Goal: Transaction & Acquisition: Register for event/course

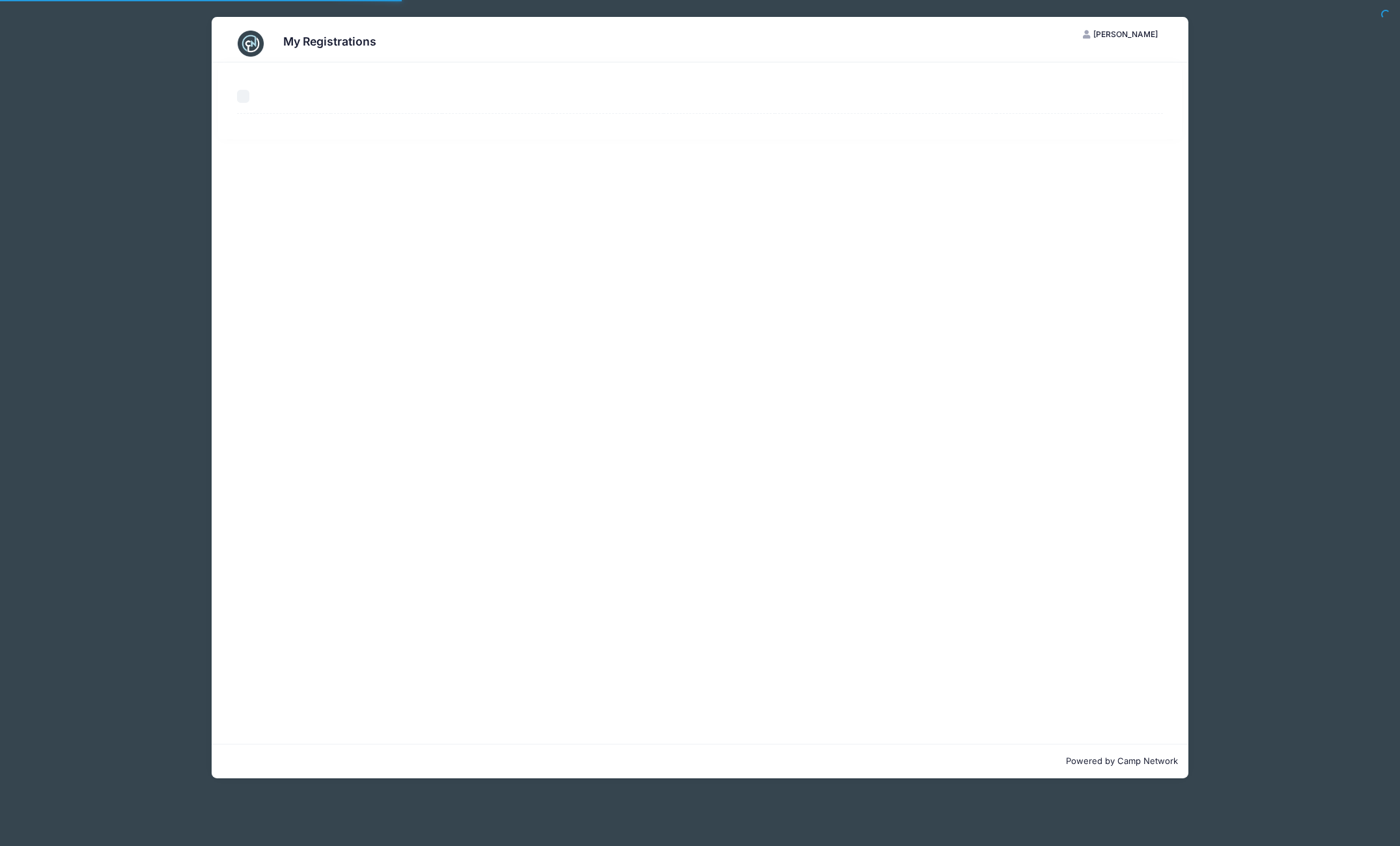
select select "50"
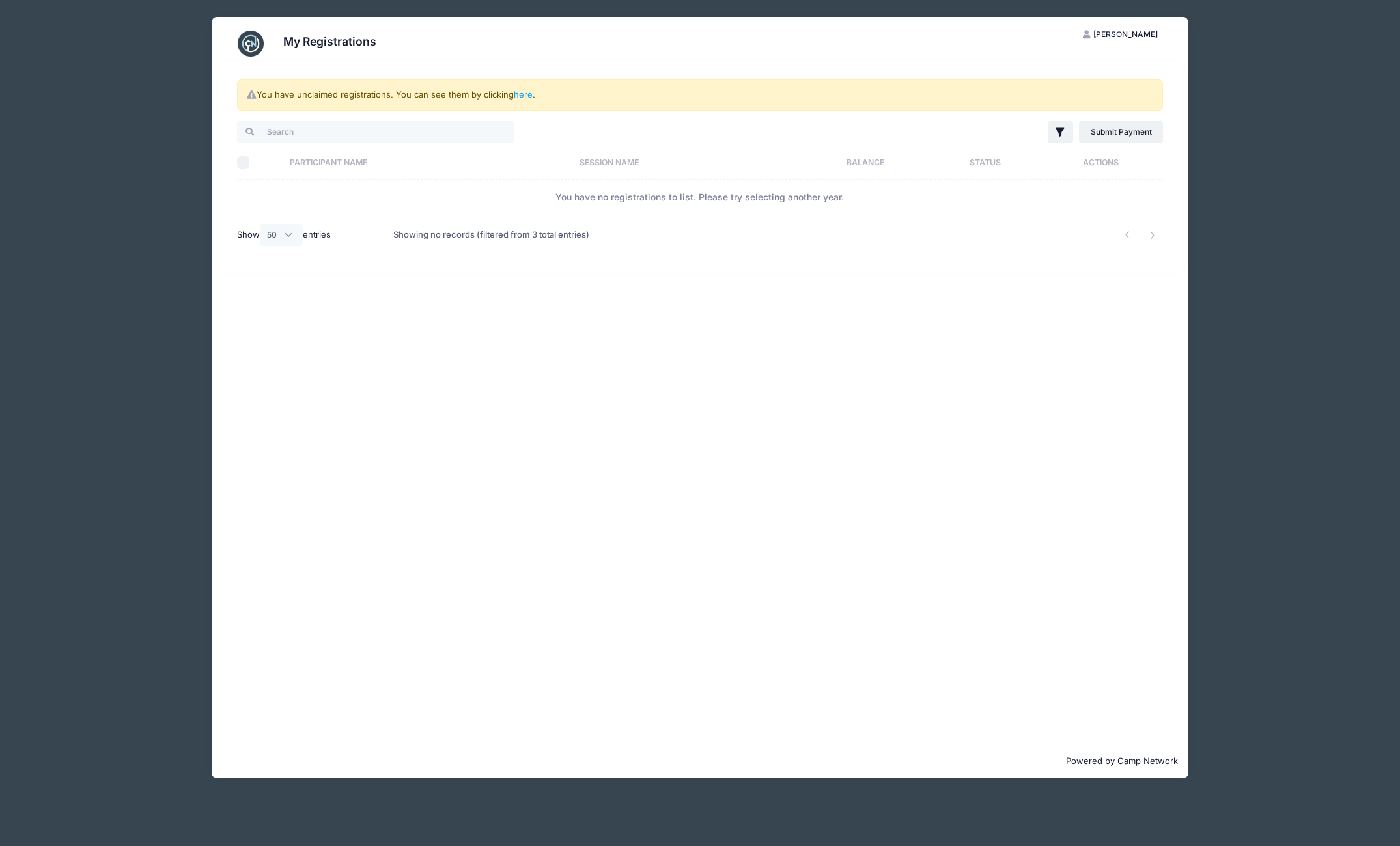
click at [141, 191] on div "My Registrations [PERSON_NAME] [PERSON_NAME] My Account Logout You have unclaim…" at bounding box center [700, 397] width 1172 height 795
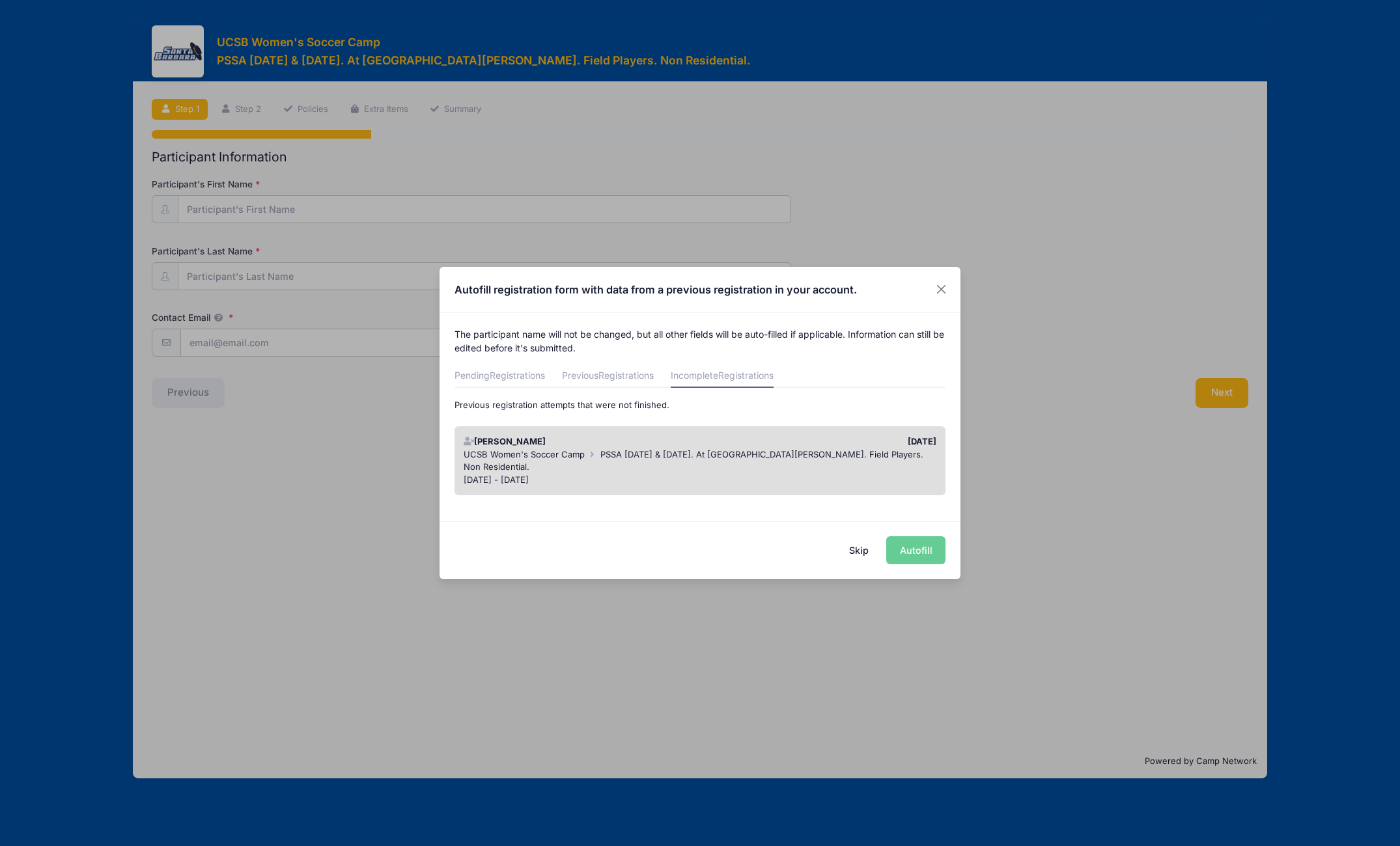
drag, startPoint x: 916, startPoint y: 550, endPoint x: 832, endPoint y: 449, distance: 131.4
click at [832, 449] on div "Autofill registration form with data from a previous registration in your accou…" at bounding box center [700, 423] width 521 height 312
click at [829, 444] on div "07/02/2025" at bounding box center [821, 442] width 243 height 13
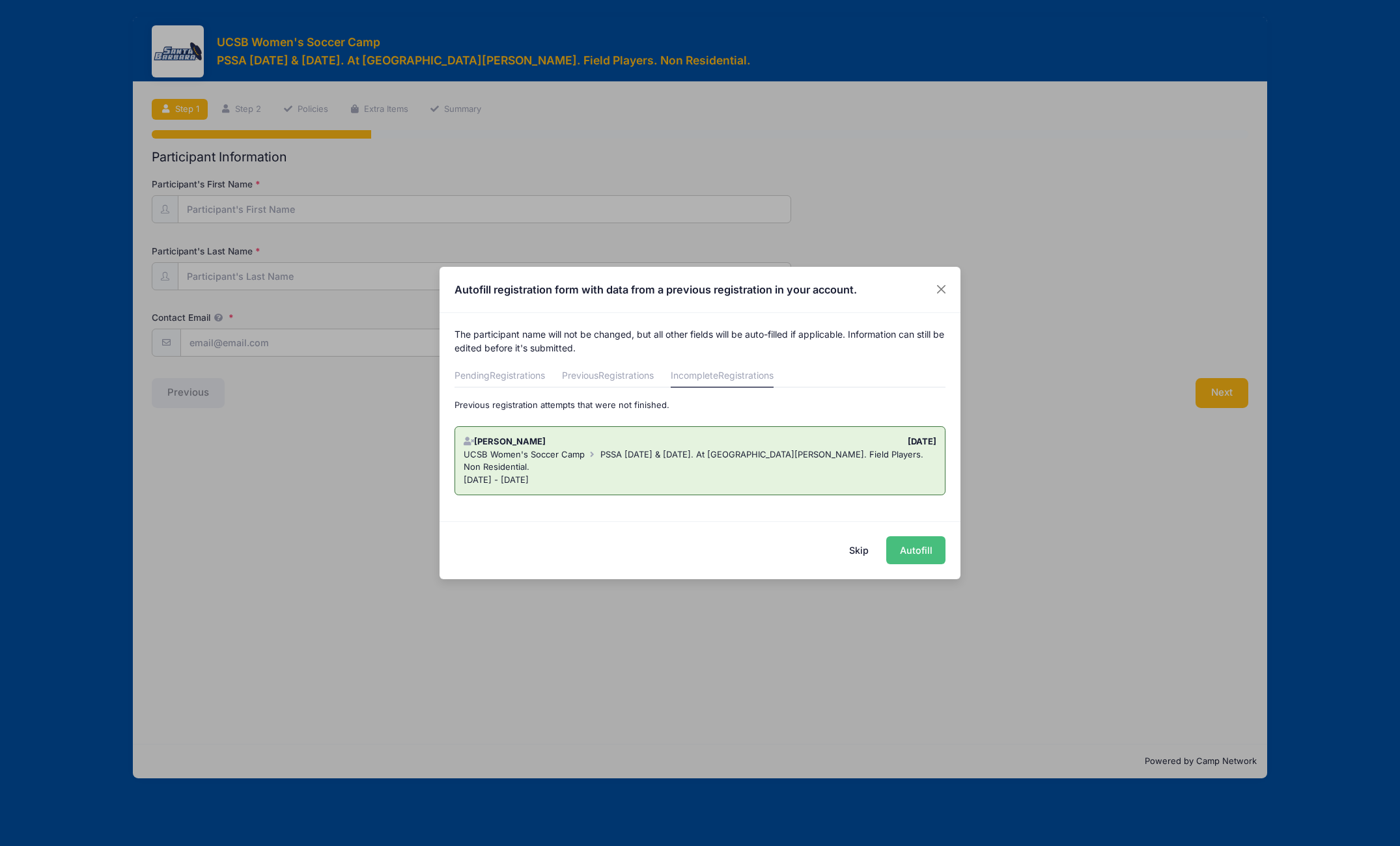
click at [911, 547] on button "Autofill" at bounding box center [916, 550] width 60 height 28
type input "johnschew@gmail.com"
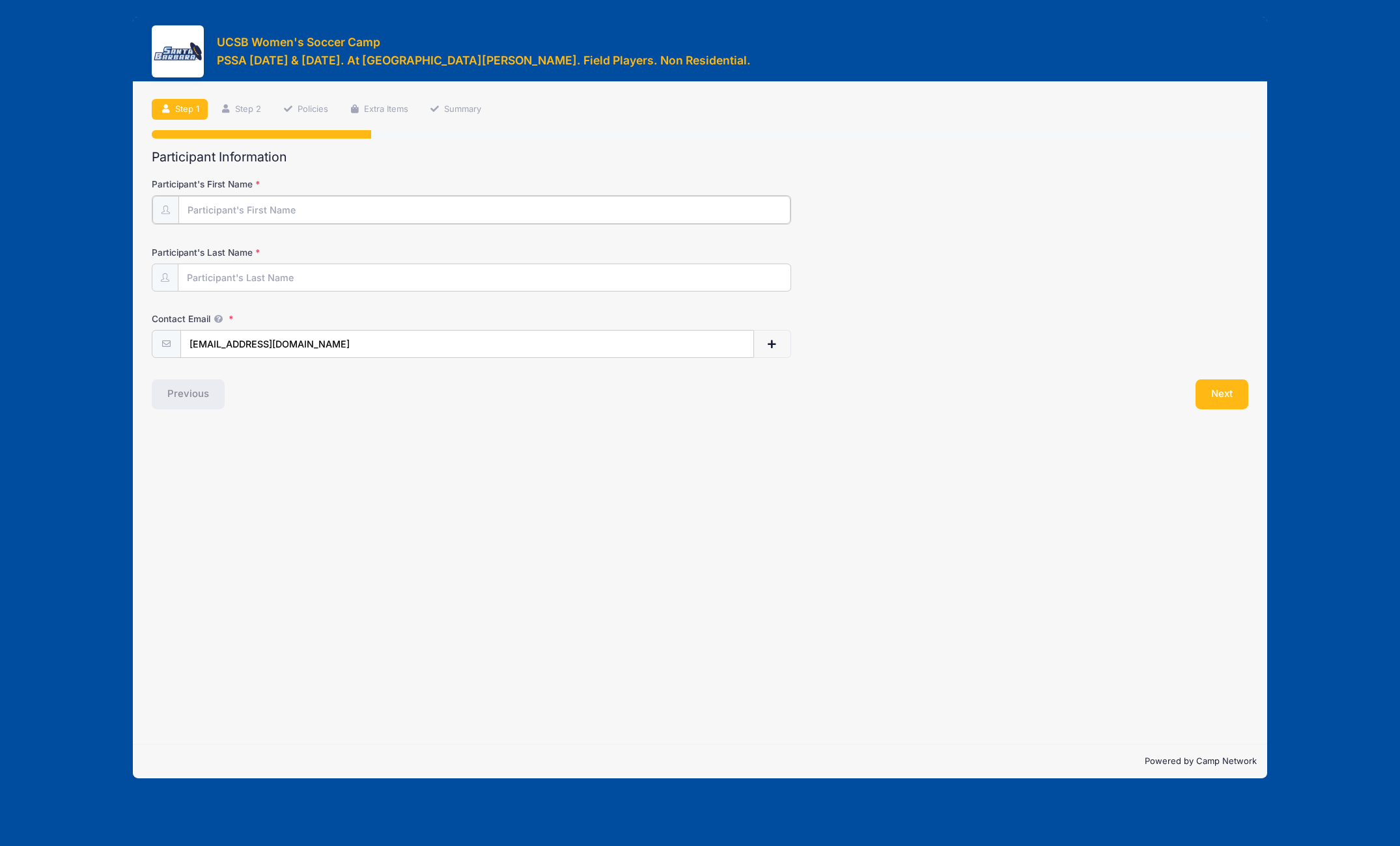
click at [401, 201] on input "Participant's First Name" at bounding box center [485, 209] width 612 height 28
type input "Philomena"
type input "Chew"
click at [1207, 386] on button "Next" at bounding box center [1222, 393] width 52 height 30
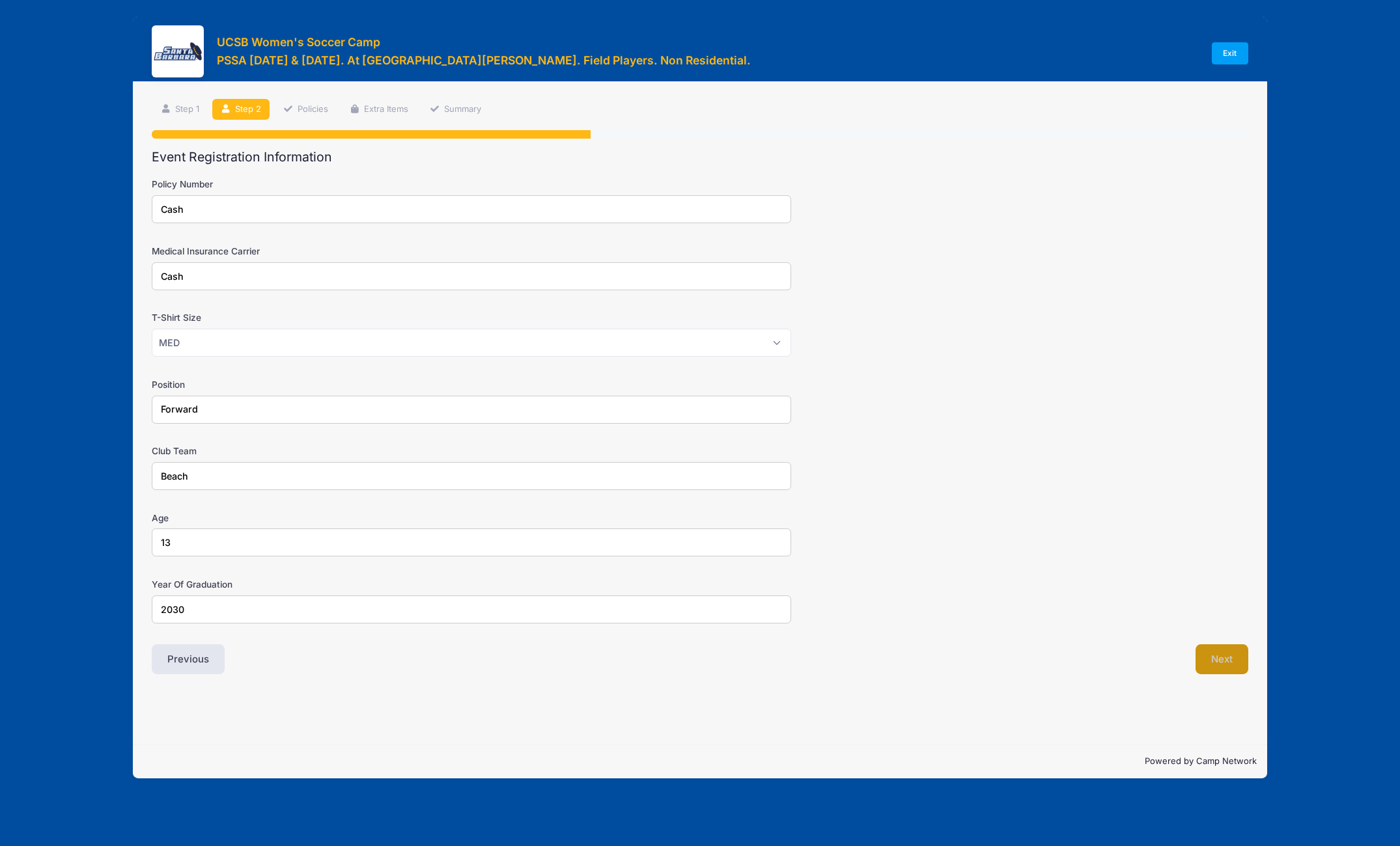
click at [1211, 663] on button "Next" at bounding box center [1222, 659] width 52 height 30
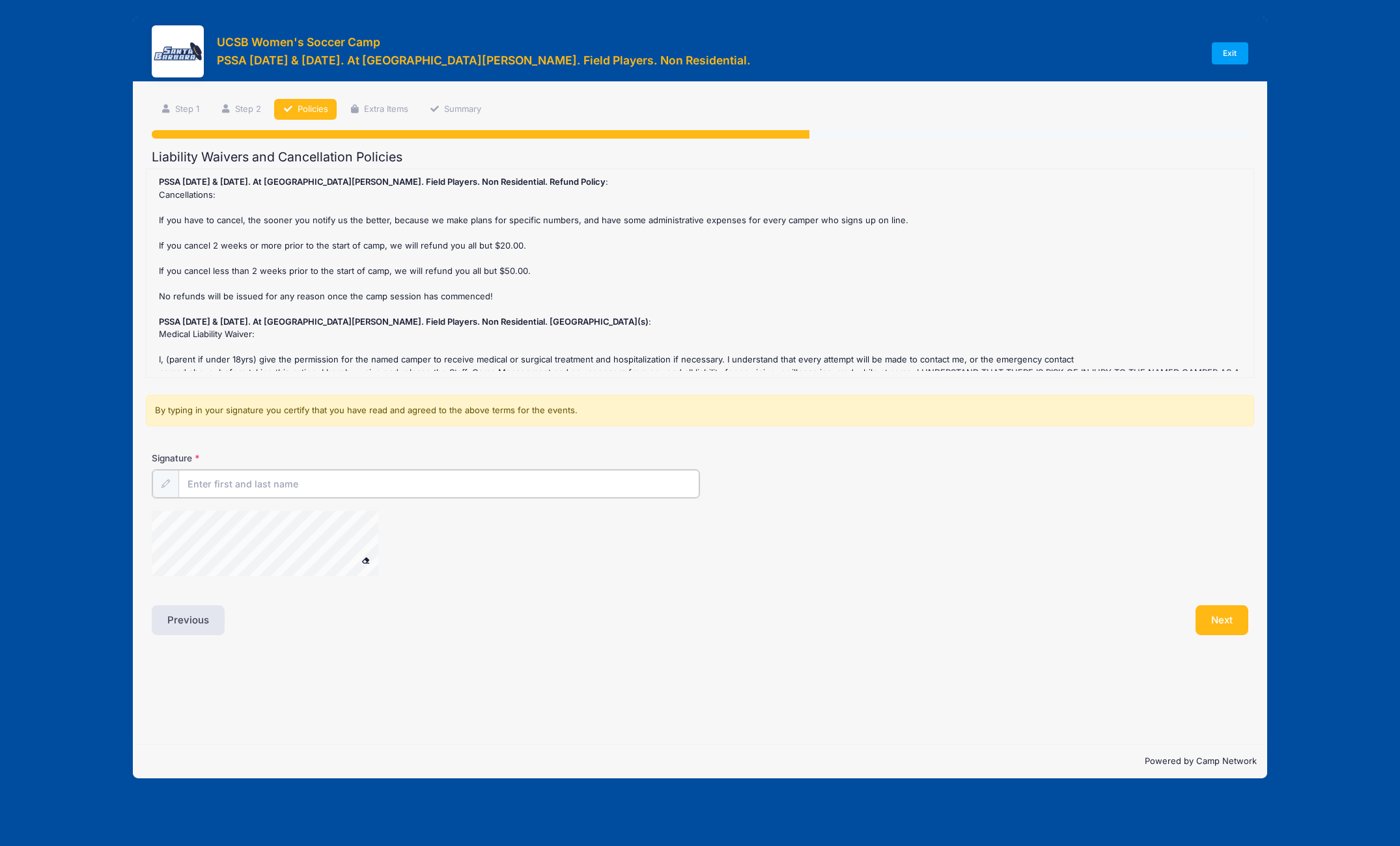
click at [446, 482] on input "Signature" at bounding box center [439, 483] width 521 height 28
type input "[PERSON_NAME]"
click at [1221, 631] on button "Next" at bounding box center [1222, 618] width 52 height 30
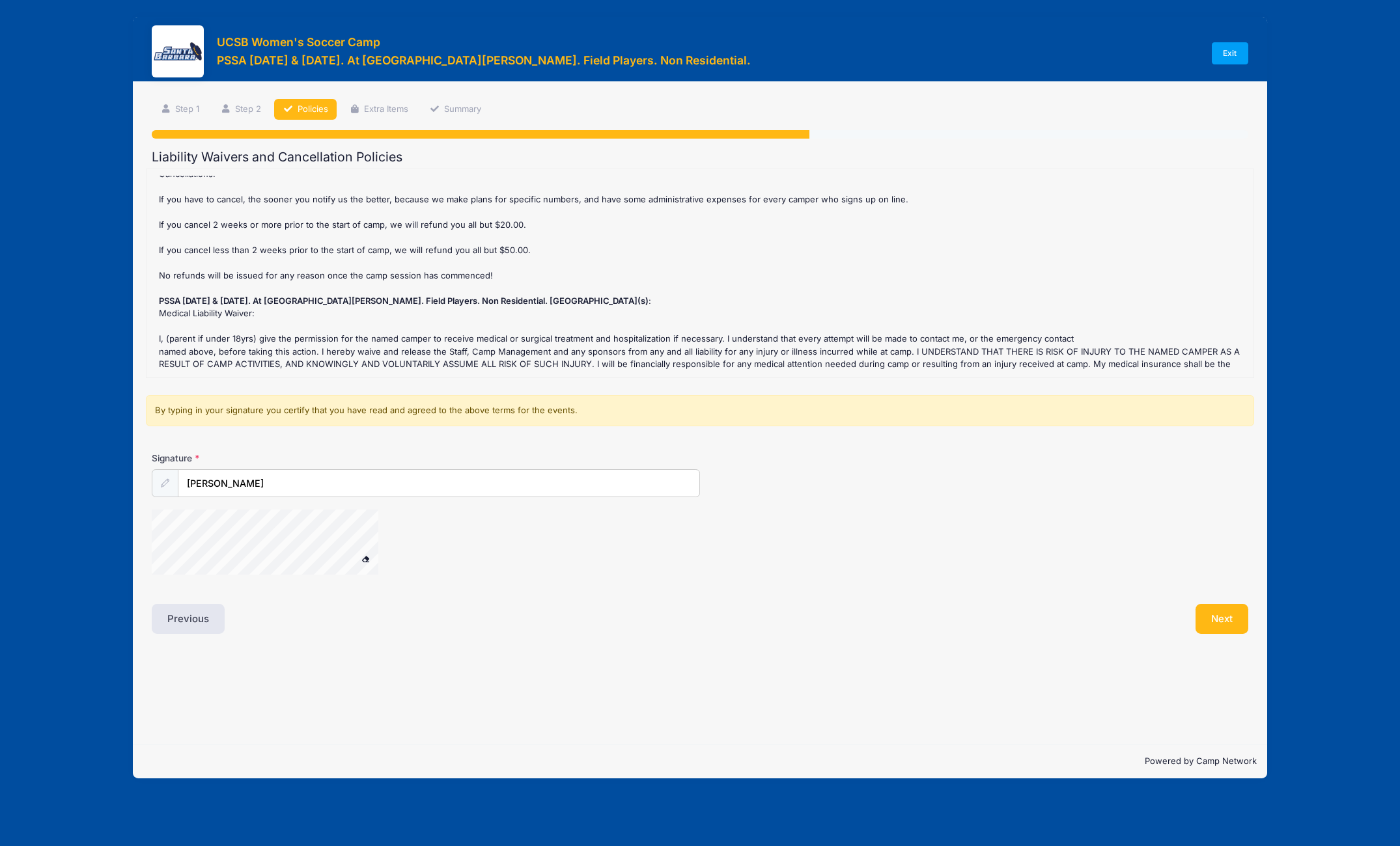
scroll to position [33, 0]
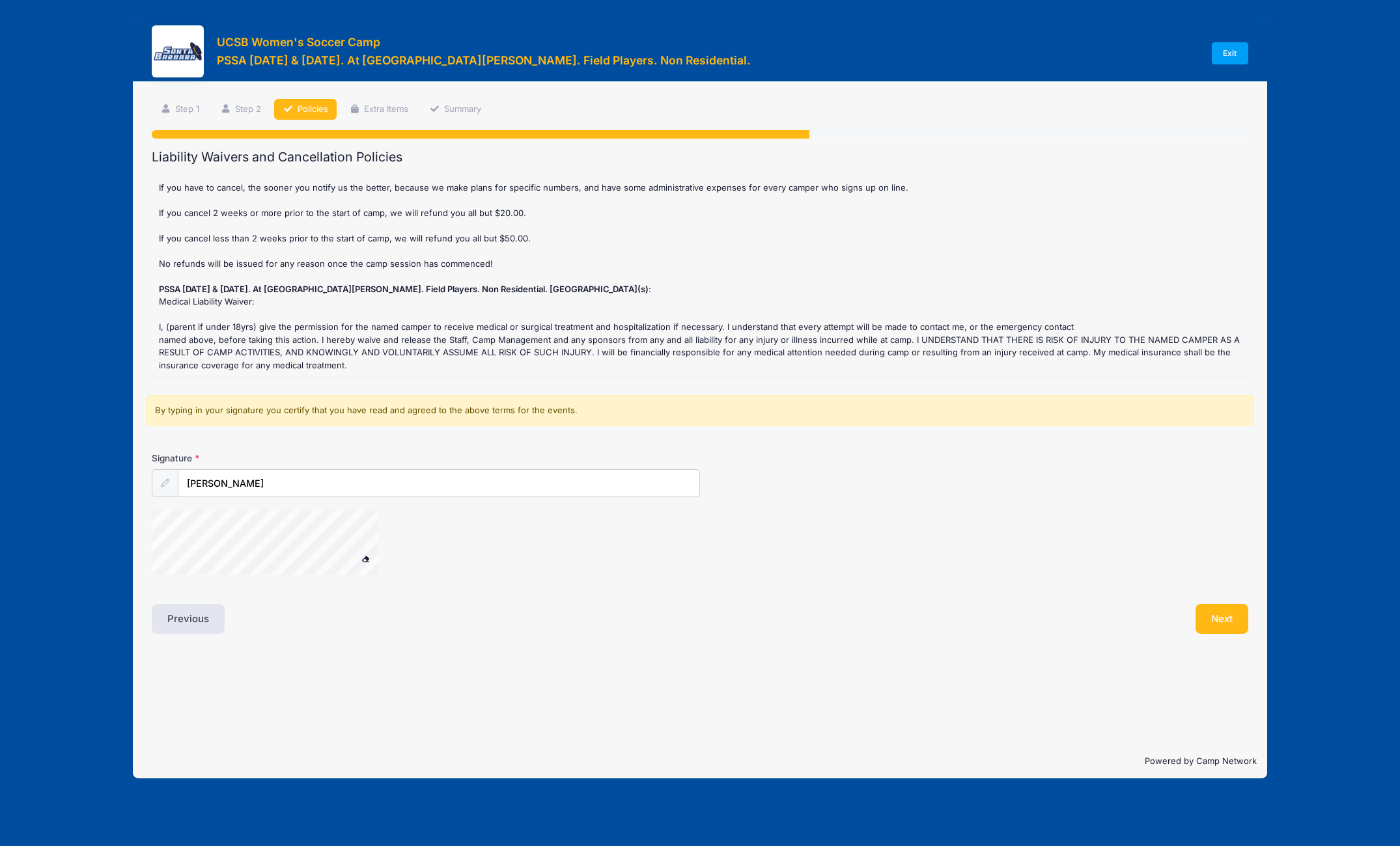
click at [366, 556] on span at bounding box center [365, 559] width 9 height 7
click at [1197, 619] on button "Next" at bounding box center [1222, 618] width 52 height 30
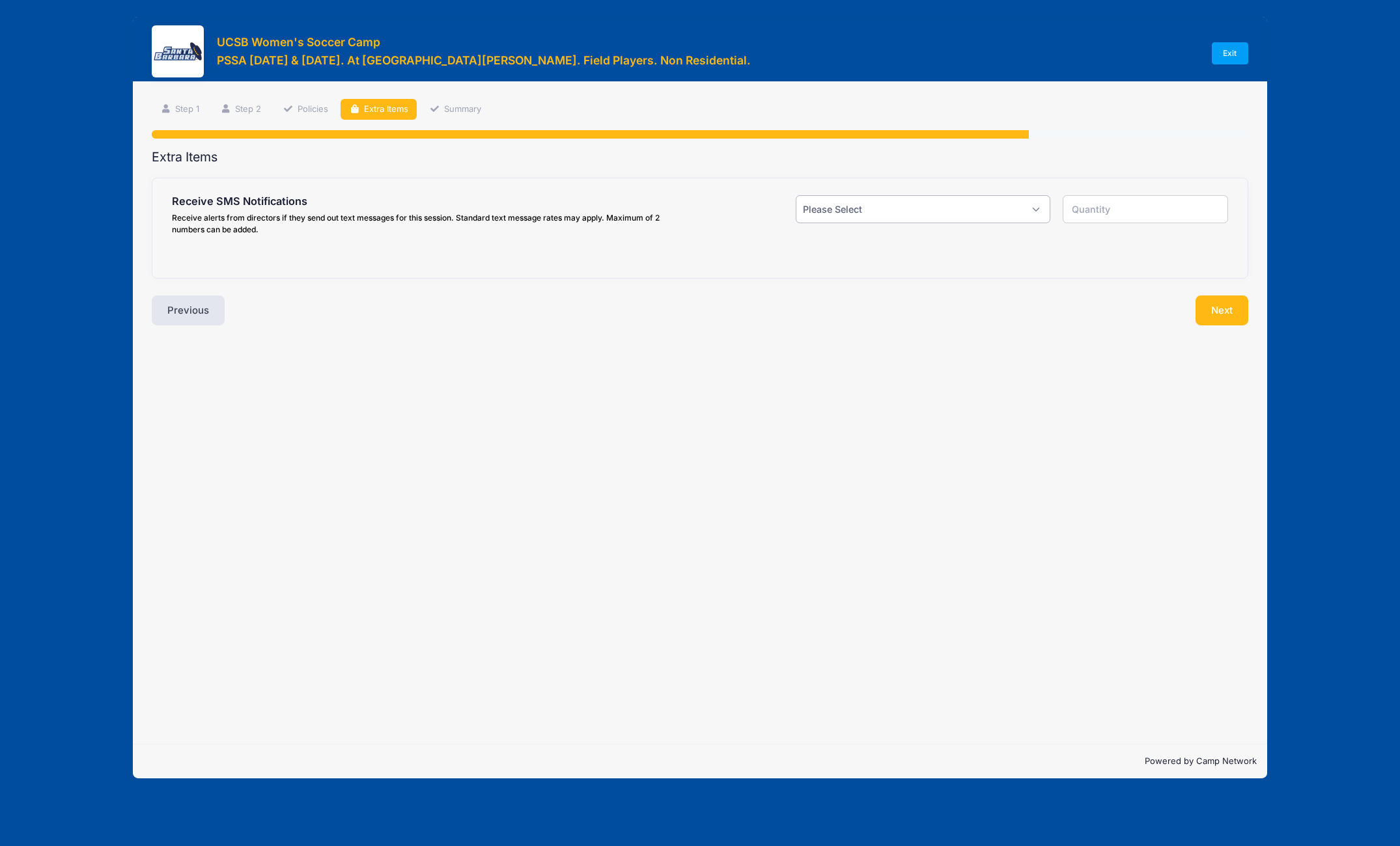
click at [929, 218] on select "Please Select Yes ($0.00) No" at bounding box center [923, 209] width 255 height 28
select select "1"
click at [796, 195] on select "Please Select Yes ($0.00) No" at bounding box center [923, 209] width 255 height 28
type input "1"
click at [0, 0] on input "text" at bounding box center [0, 0] width 0 height 0
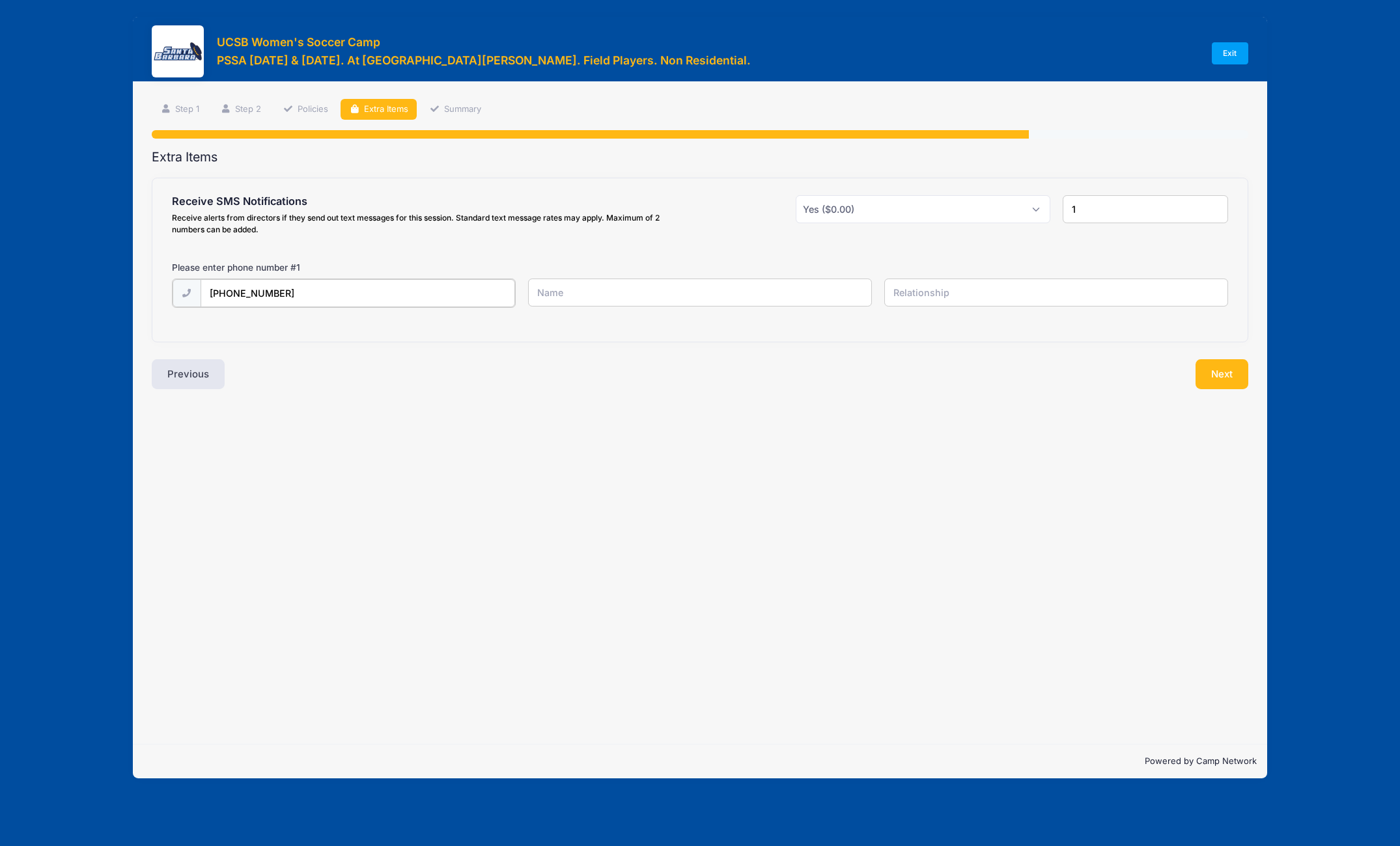
type input "(714) 815-3000"
type input "[PERSON_NAME]"
type input "Dad"
click at [1241, 372] on button "Next" at bounding box center [1222, 372] width 52 height 30
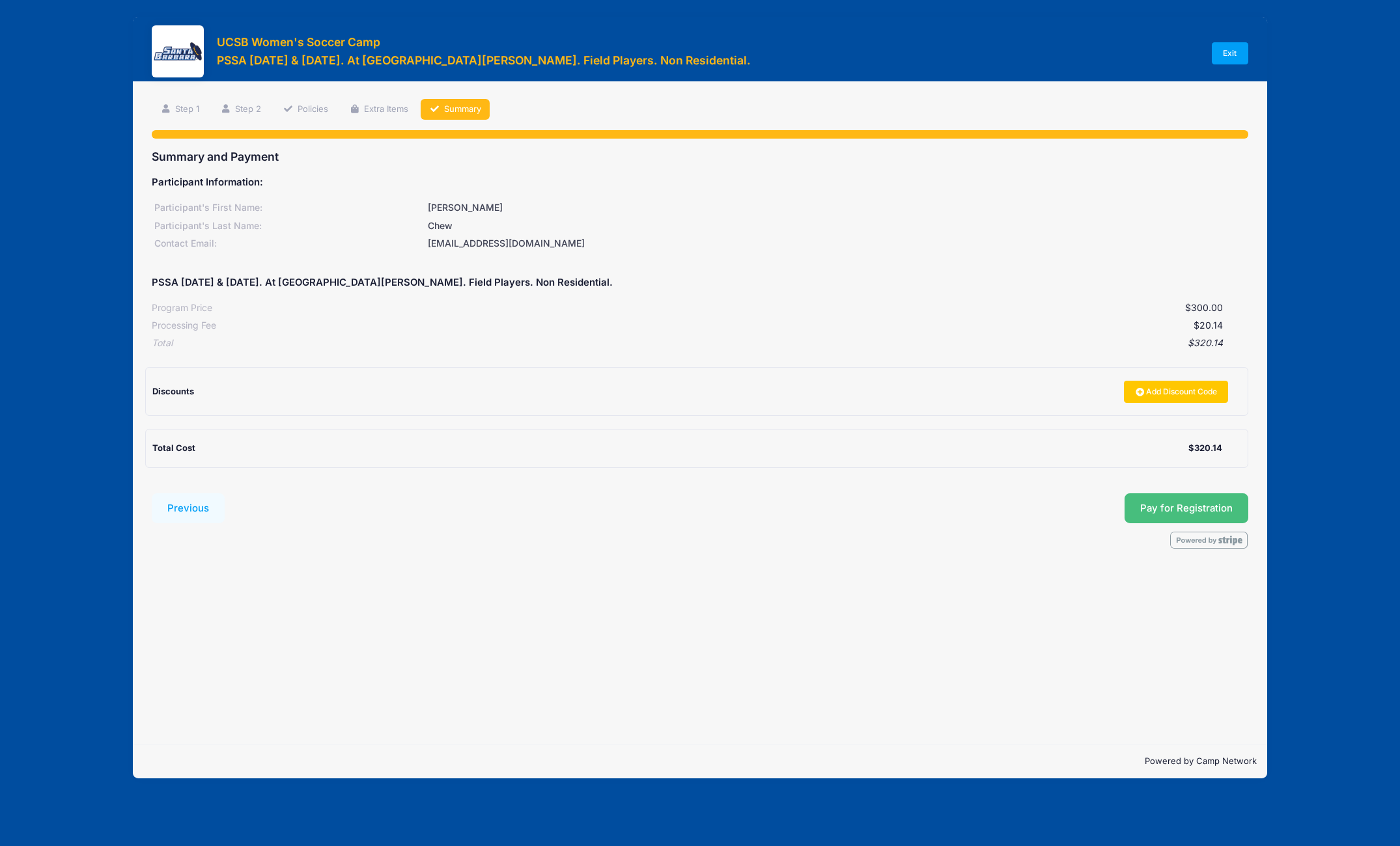
click at [1227, 512] on span "Pay for Registration" at bounding box center [1186, 508] width 92 height 12
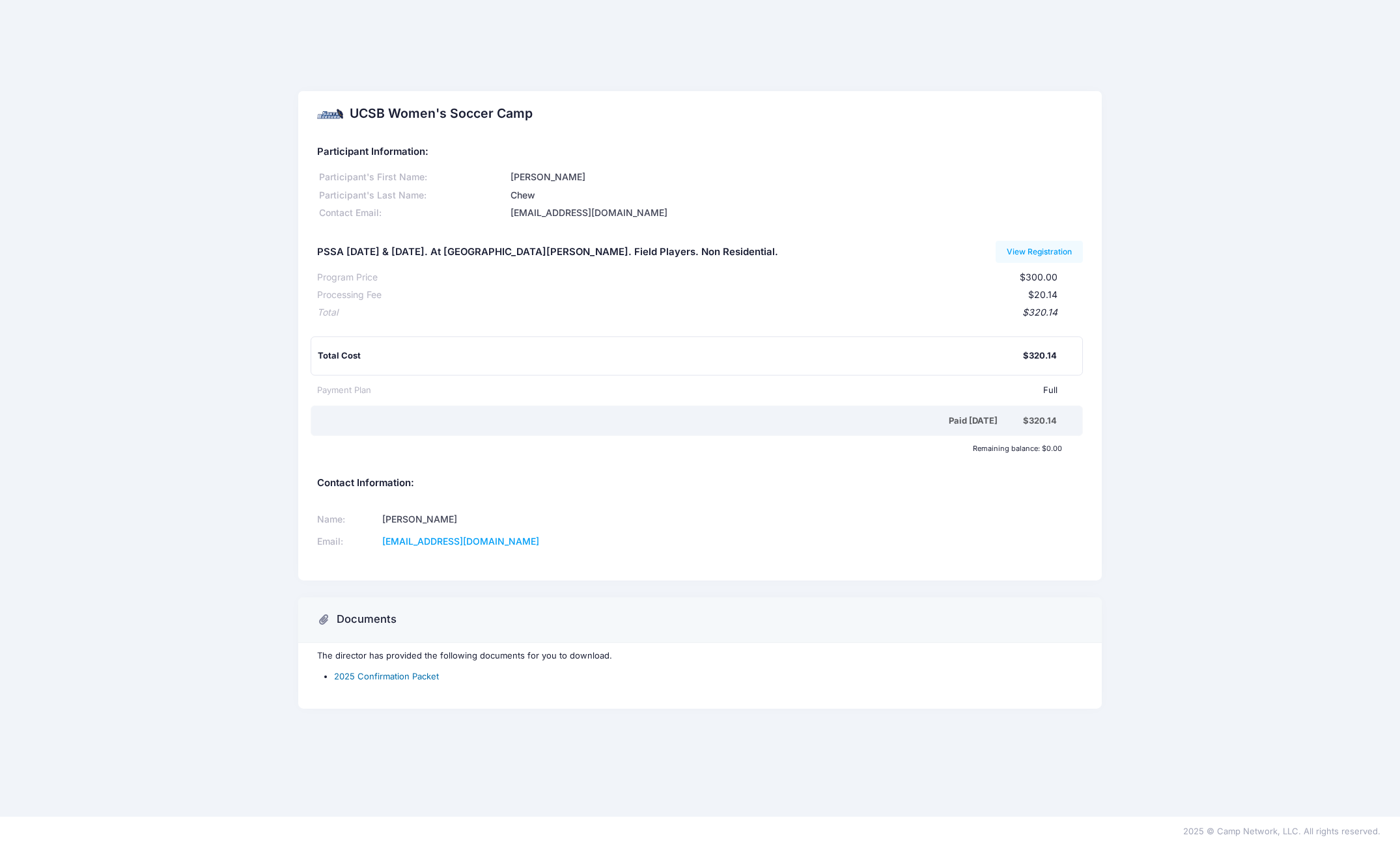
click at [420, 675] on link "2025 Confirmation Packet" at bounding box center [387, 676] width 105 height 11
